Goal: Navigation & Orientation: Find specific page/section

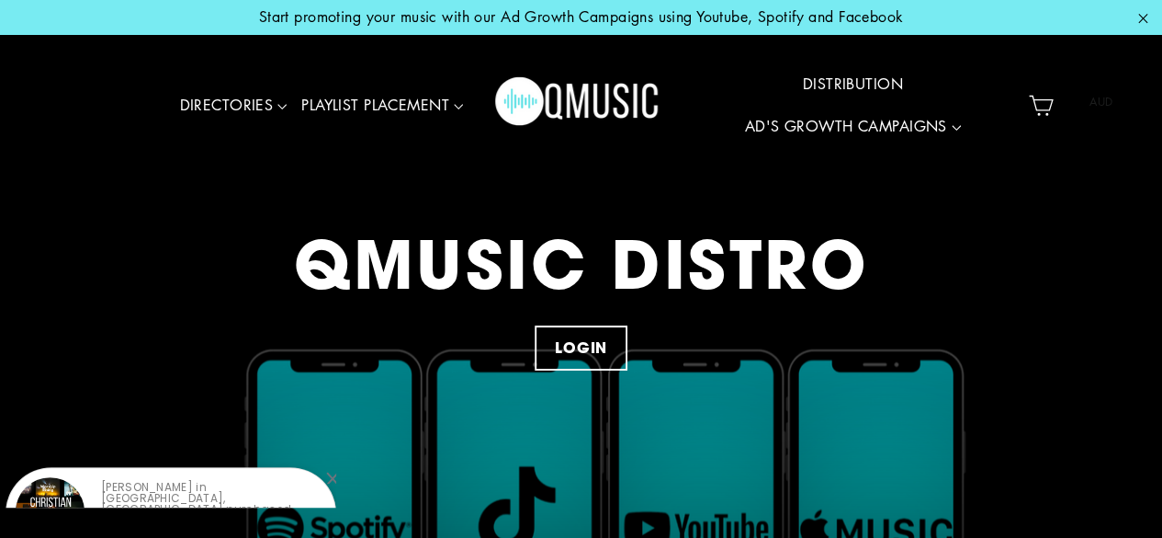
click at [832, 77] on link "DISTRIBUTION" at bounding box center [853, 84] width 115 height 42
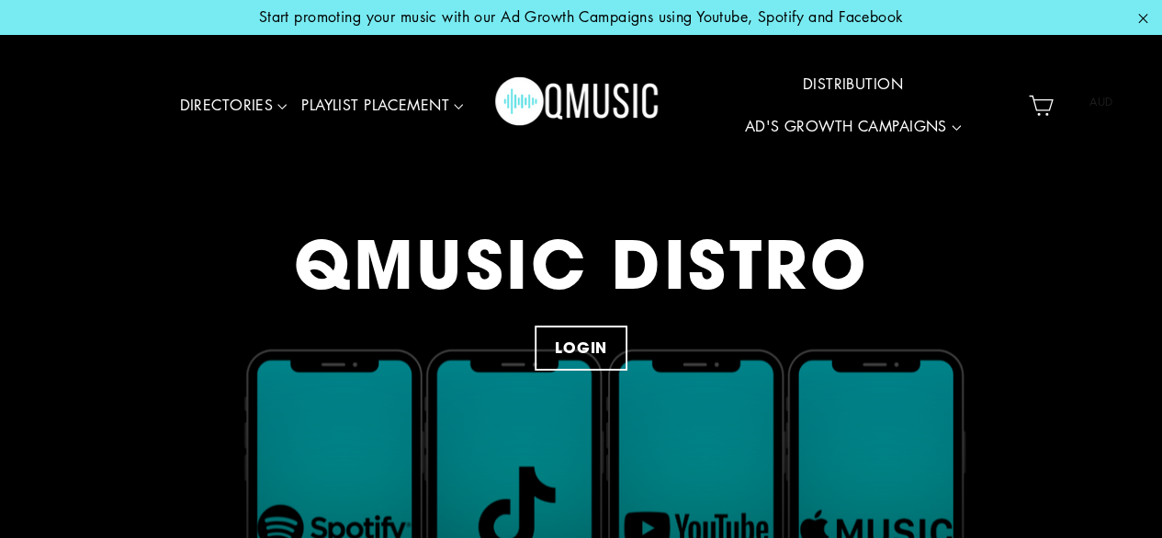
click at [829, 74] on link "DISTRIBUTION" at bounding box center [853, 84] width 115 height 42
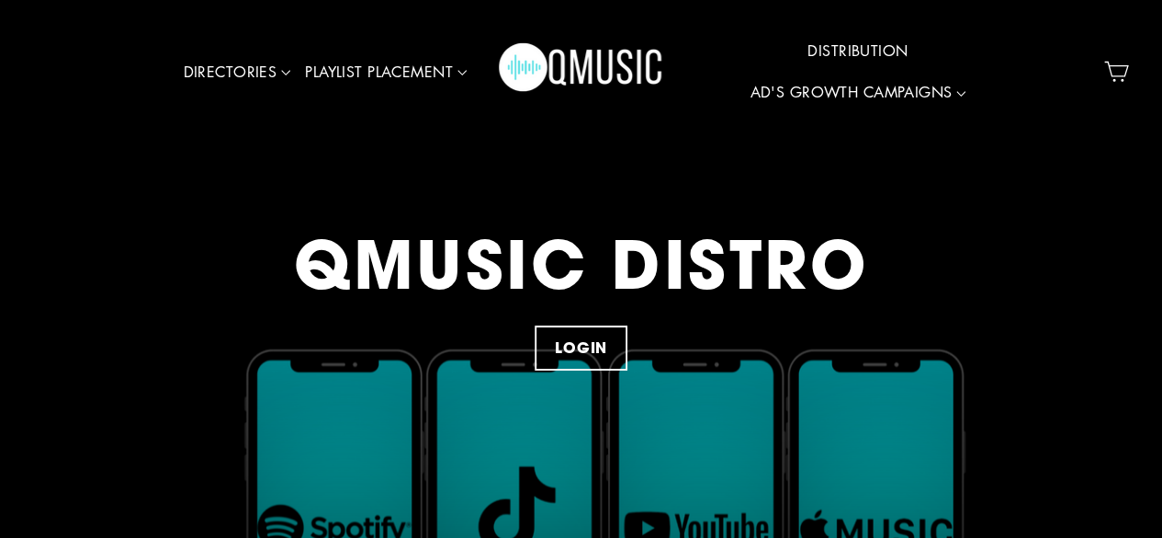
click at [847, 44] on link "DISTRIBUTION" at bounding box center [857, 51] width 115 height 42
